Goal: Transaction & Acquisition: Purchase product/service

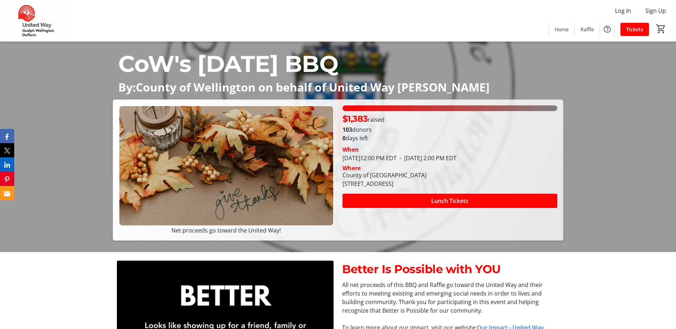
scroll to position [36, 0]
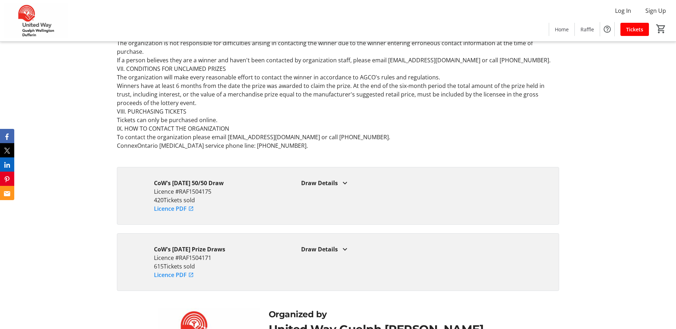
scroll to position [2103, 0]
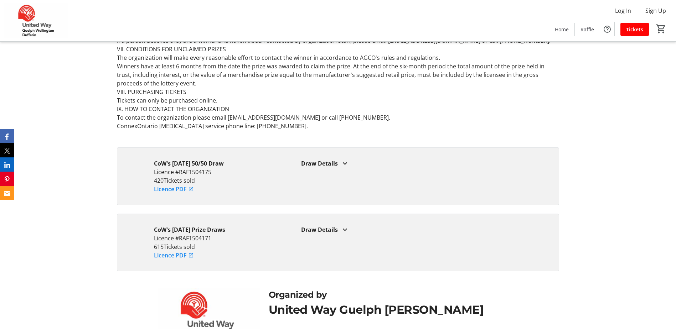
click at [346, 226] on mat-icon at bounding box center [345, 230] width 9 height 9
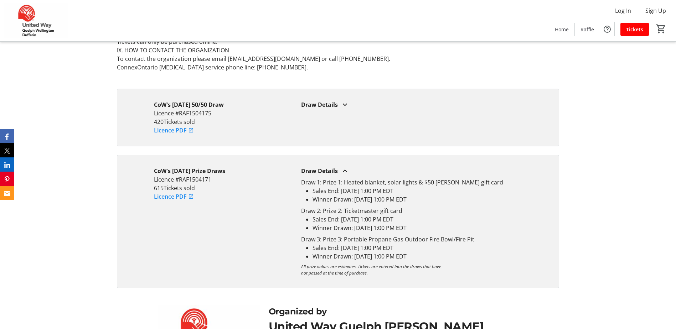
scroll to position [2174, 0]
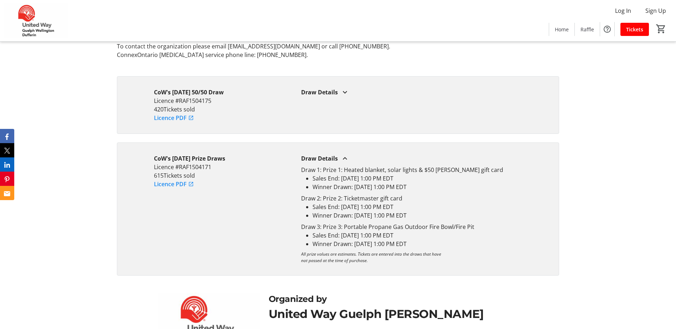
click at [345, 88] on mat-icon at bounding box center [345, 92] width 9 height 9
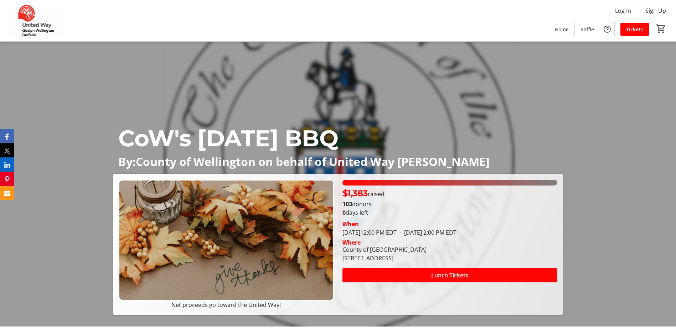
scroll to position [0, 0]
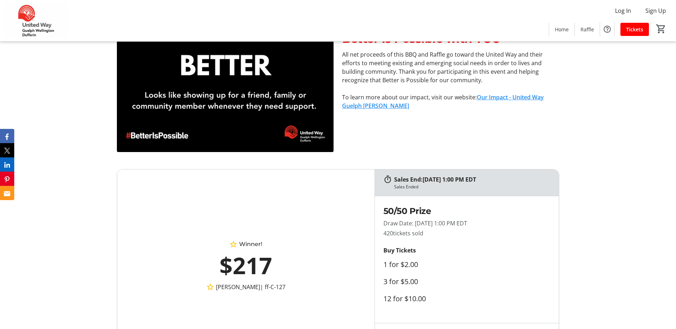
scroll to position [285, 0]
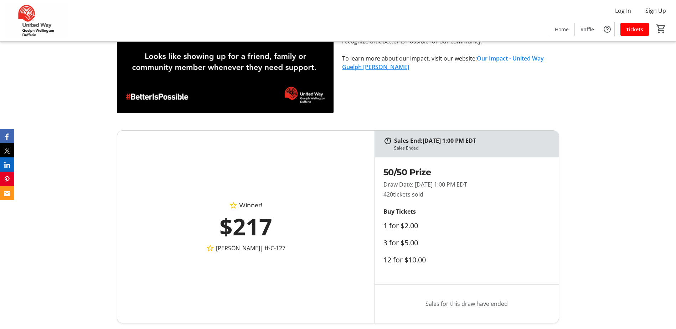
scroll to position [321, 0]
